Goal: Find specific page/section: Find specific page/section

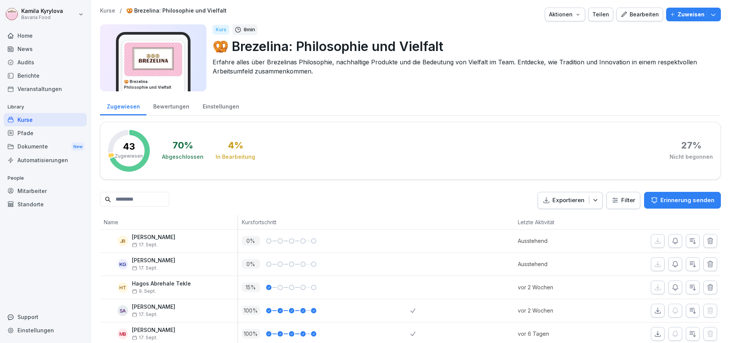
click at [31, 73] on div "Berichte" at bounding box center [45, 75] width 83 height 13
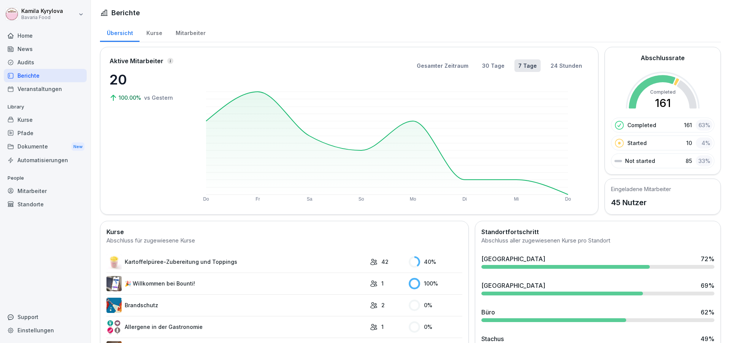
click at [195, 38] on div "Mitarbeiter" at bounding box center [190, 31] width 43 height 19
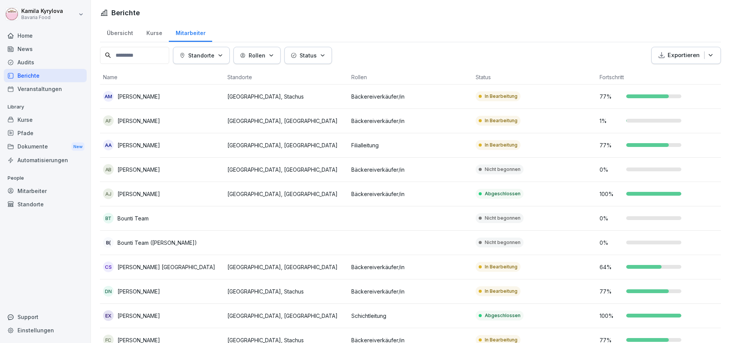
click at [162, 49] on input at bounding box center [134, 55] width 69 height 17
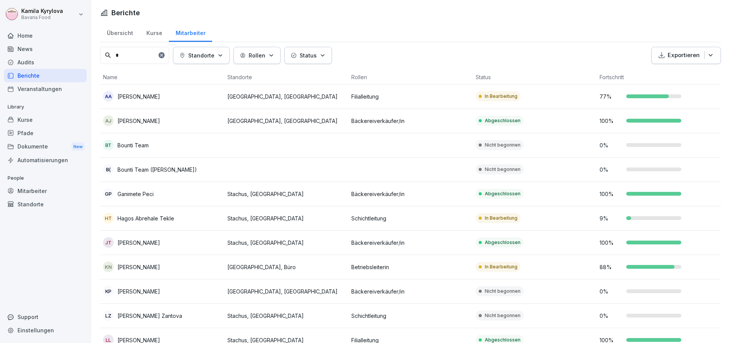
type input "*"
click at [30, 122] on div "Kurse" at bounding box center [45, 119] width 83 height 13
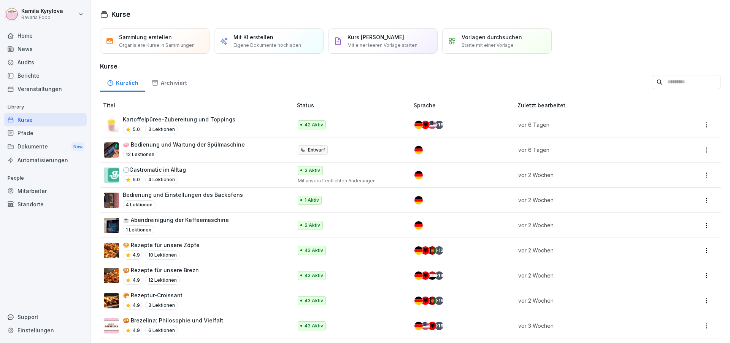
click at [29, 189] on div "Mitarbeiter" at bounding box center [45, 190] width 83 height 13
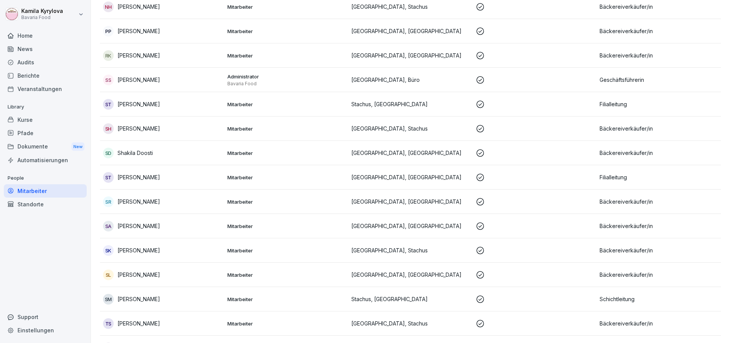
scroll to position [851, 0]
